Goal: Navigation & Orientation: Find specific page/section

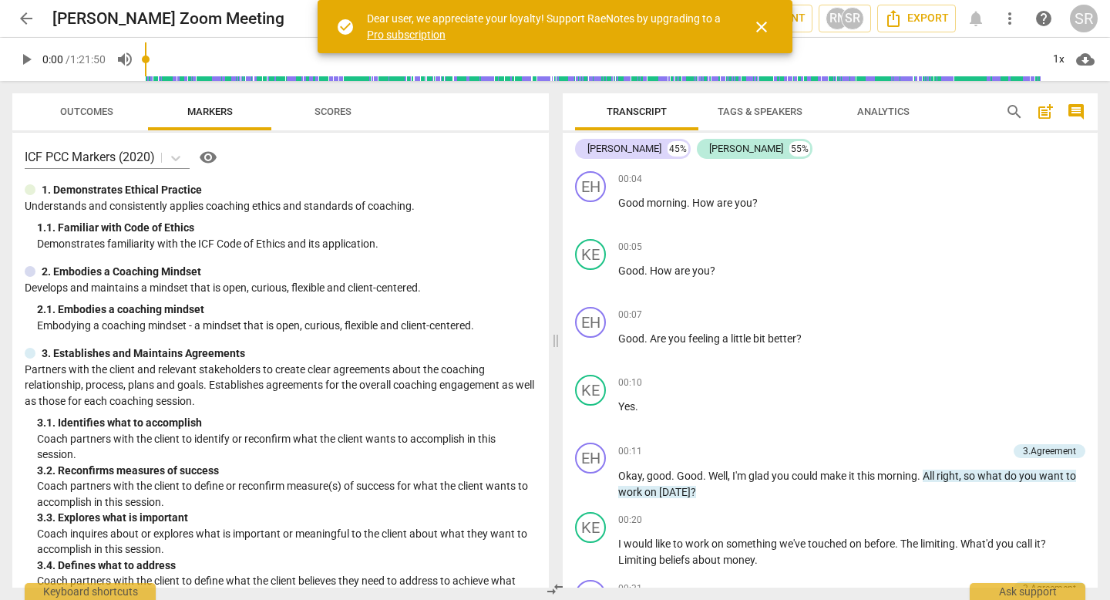
click at [756, 19] on span "close" at bounding box center [761, 27] width 18 height 18
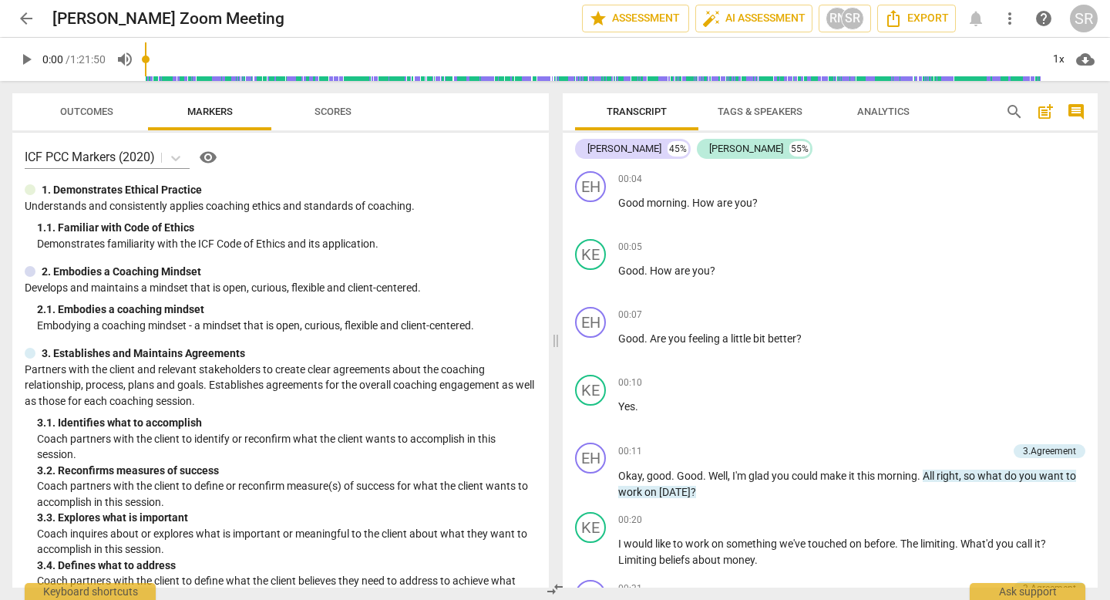
click at [631, 107] on span "Transcript" at bounding box center [636, 112] width 60 height 12
click at [741, 109] on span "Tags & Speakers" at bounding box center [759, 112] width 85 height 12
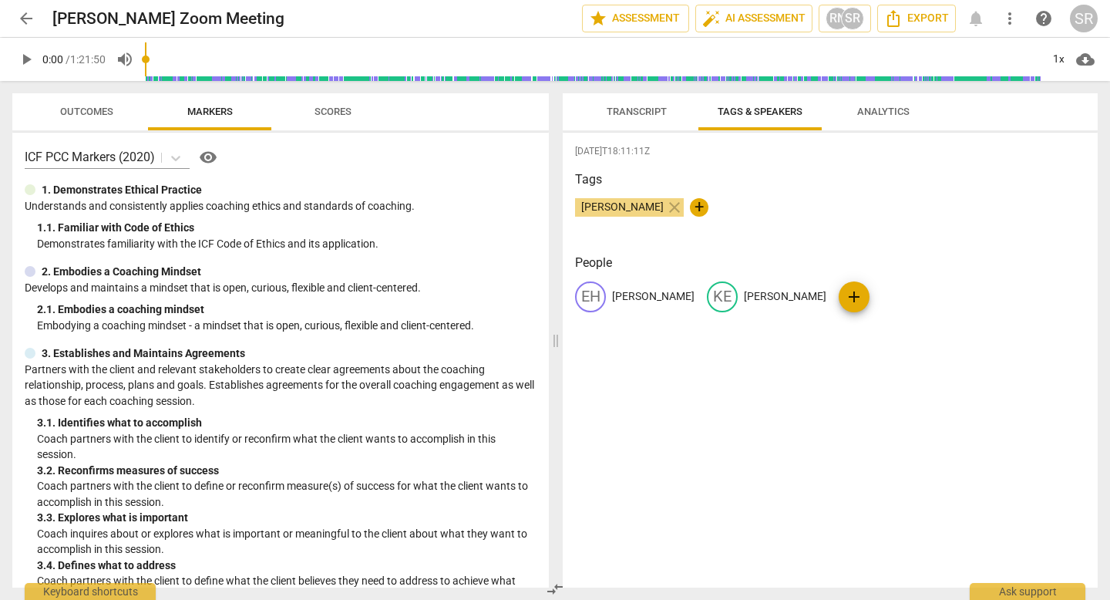
click at [628, 114] on span "Transcript" at bounding box center [636, 112] width 60 height 12
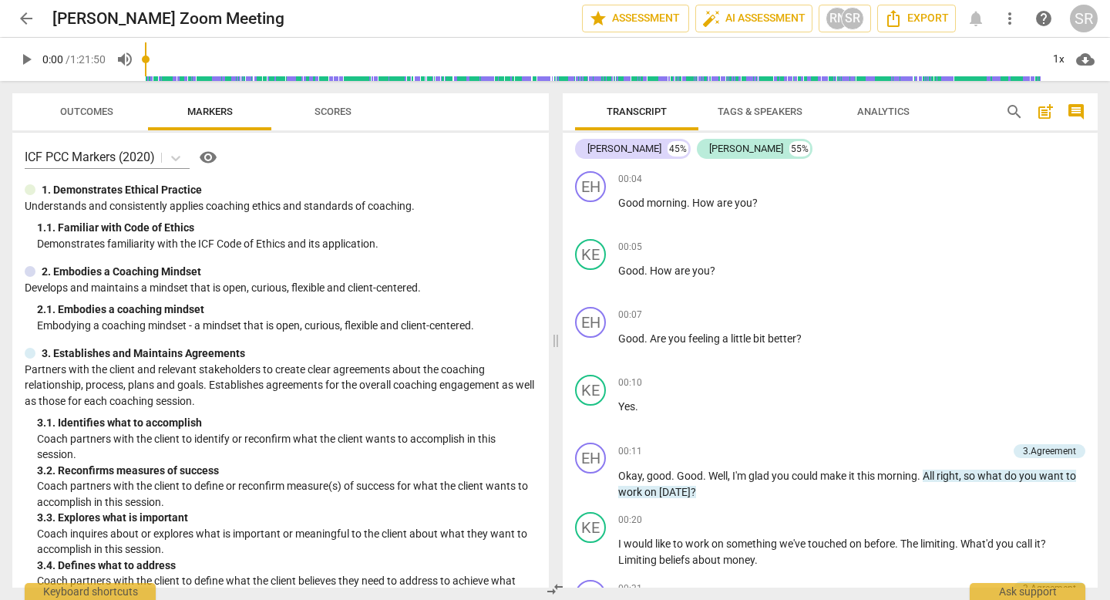
click at [63, 113] on span "Outcomes" at bounding box center [86, 112] width 53 height 12
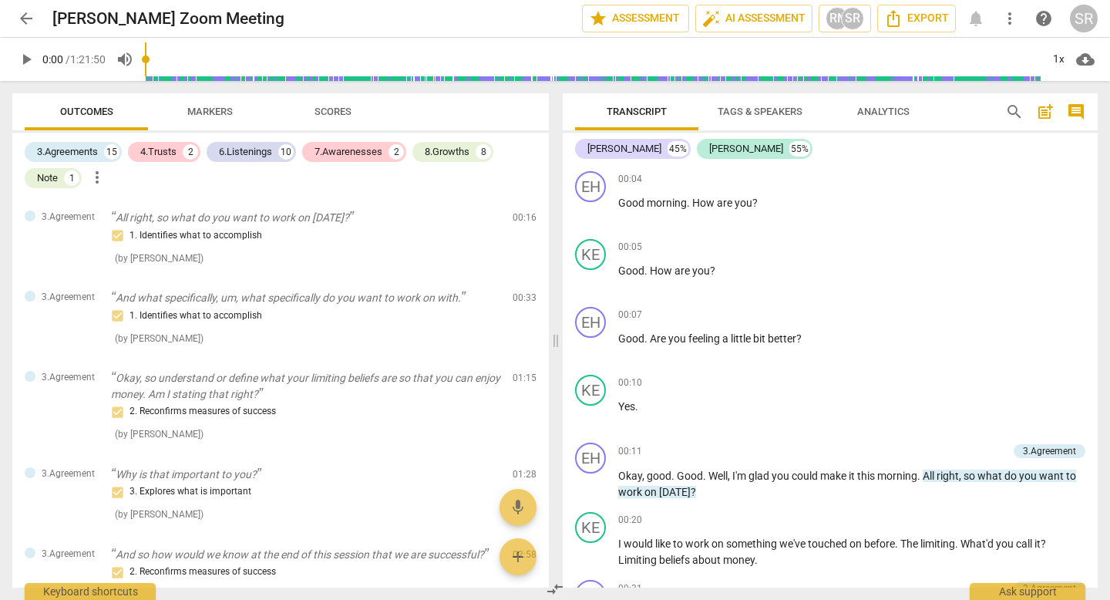
click at [337, 109] on span "Scores" at bounding box center [332, 112] width 37 height 12
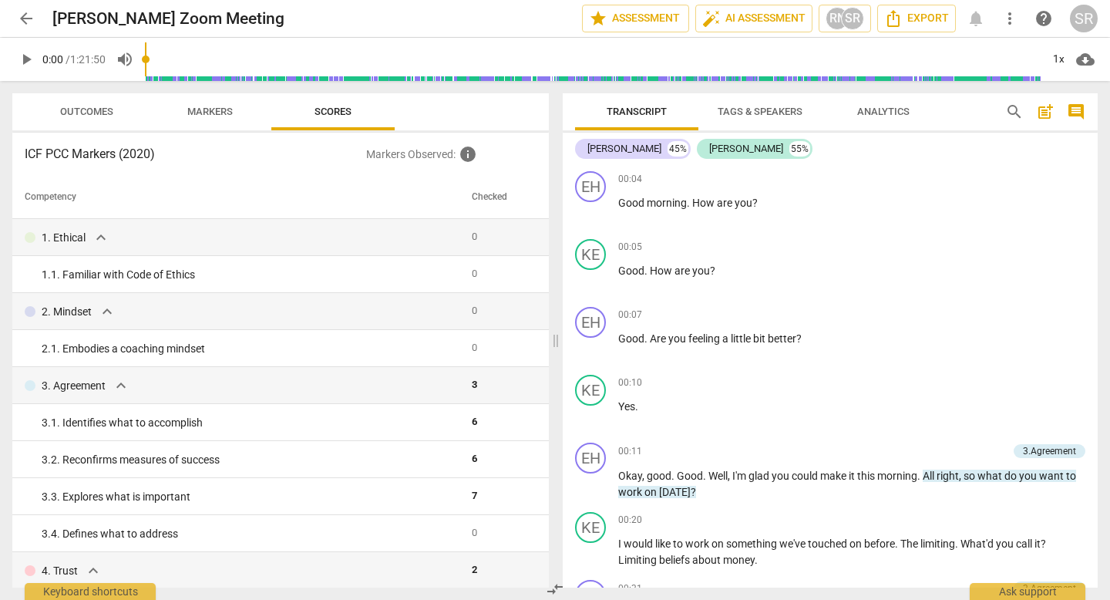
click at [66, 109] on span "Outcomes" at bounding box center [86, 112] width 53 height 12
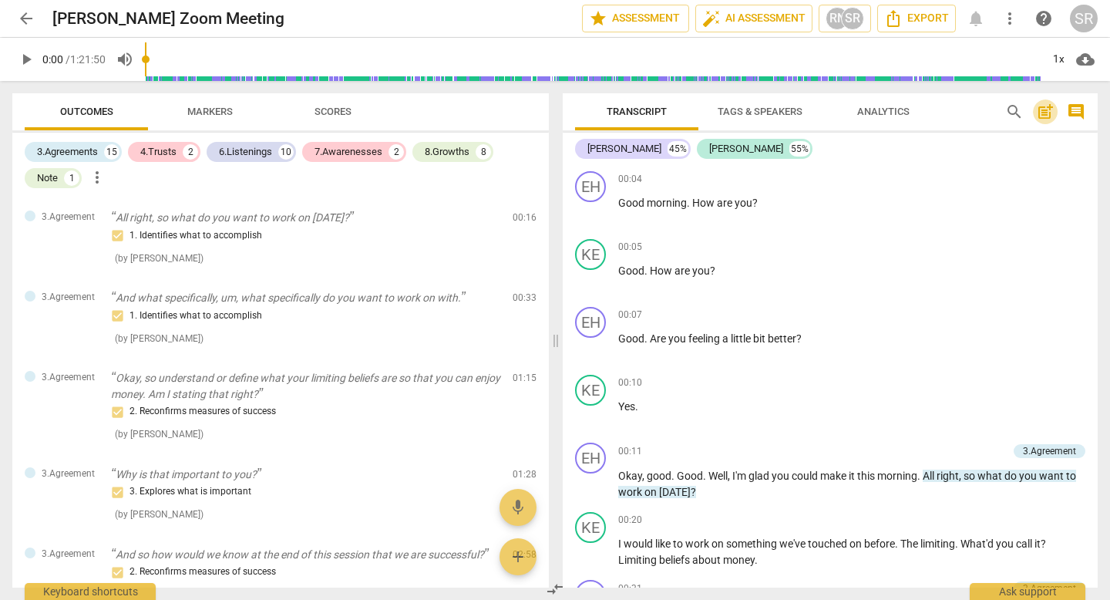
click at [1042, 113] on span "post_add" at bounding box center [1045, 111] width 18 height 18
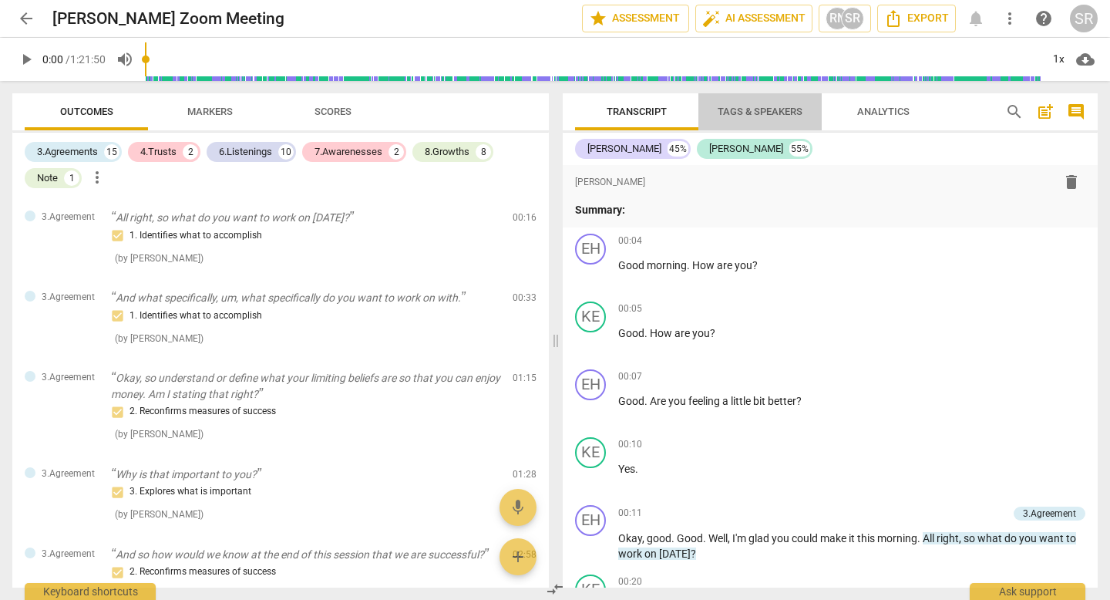
click at [766, 111] on span "Tags & Speakers" at bounding box center [759, 112] width 85 height 12
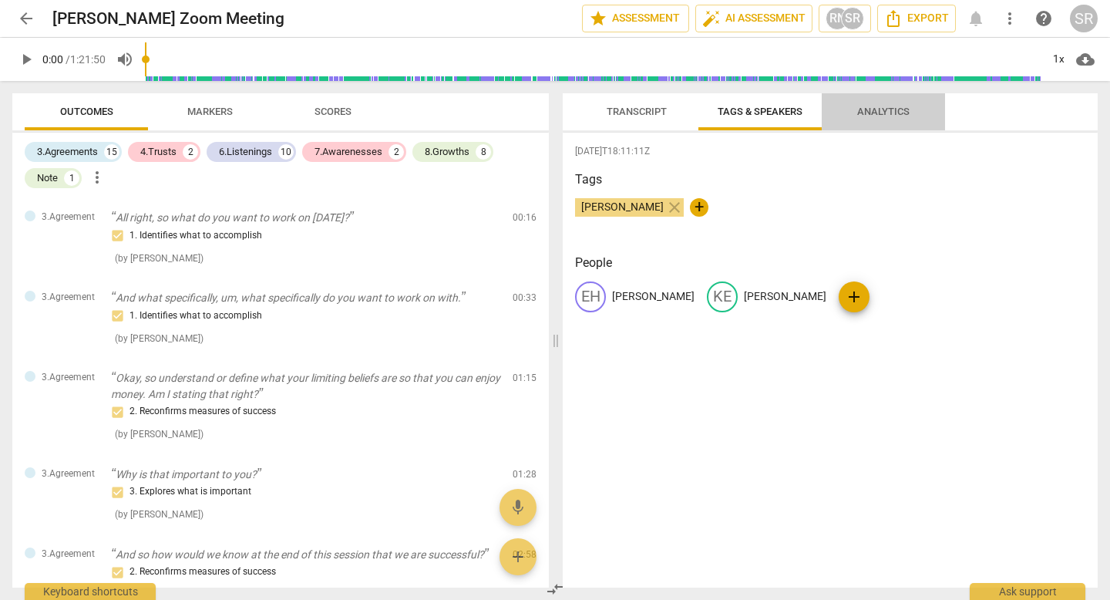
click at [879, 109] on span "Analytics" at bounding box center [883, 112] width 52 height 12
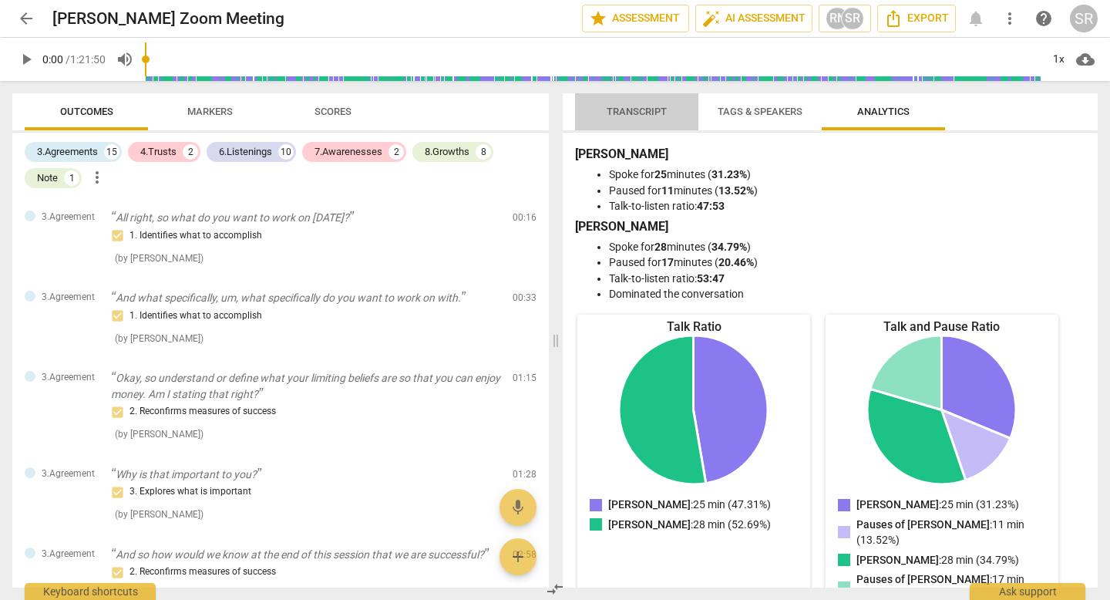
click at [642, 102] on span "Transcript" at bounding box center [636, 112] width 97 height 21
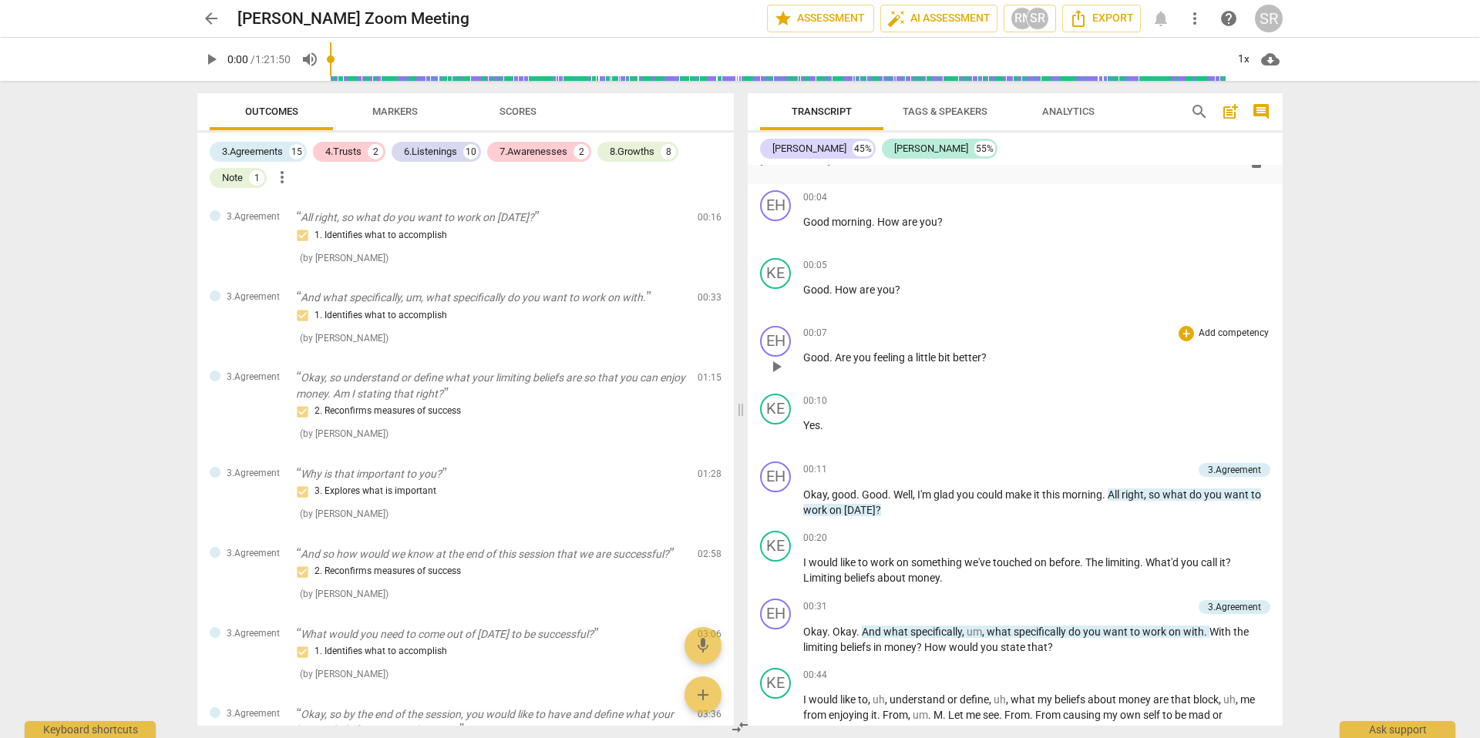
scroll to position [45, 0]
